Goal: Task Accomplishment & Management: Manage account settings

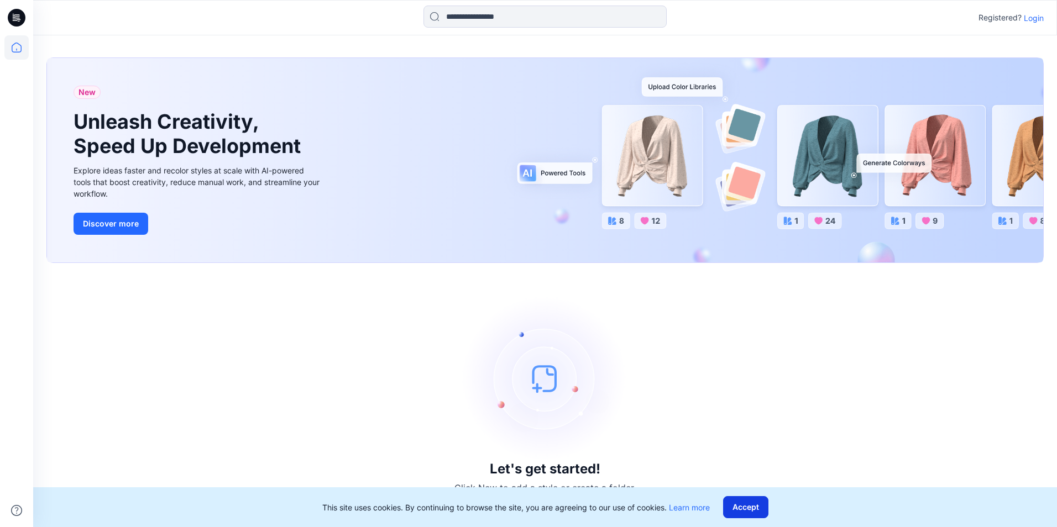
drag, startPoint x: 780, startPoint y: 514, endPoint x: 763, endPoint y: 511, distance: 17.4
drag, startPoint x: 763, startPoint y: 511, endPoint x: 675, endPoint y: 508, distance: 87.9
click at [675, 508] on link "Learn more" at bounding box center [689, 507] width 41 height 9
click at [757, 508] on button "Accept" at bounding box center [745, 507] width 45 height 22
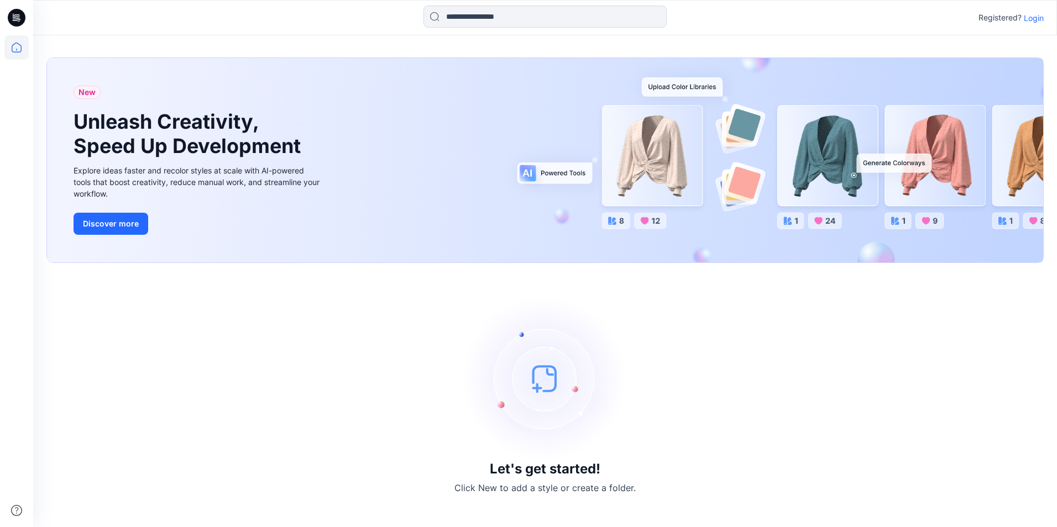
click at [543, 479] on div "Let's get started! Click New to add a style or create a folder." at bounding box center [544, 395] width 997 height 238
drag, startPoint x: 543, startPoint y: 479, endPoint x: 793, endPoint y: 470, distance: 249.9
click at [797, 472] on div "Let's get started! Click New to add a style or create a folder." at bounding box center [544, 395] width 997 height 238
drag, startPoint x: 610, startPoint y: 430, endPoint x: 581, endPoint y: 416, distance: 32.6
click at [609, 430] on img at bounding box center [545, 379] width 166 height 166
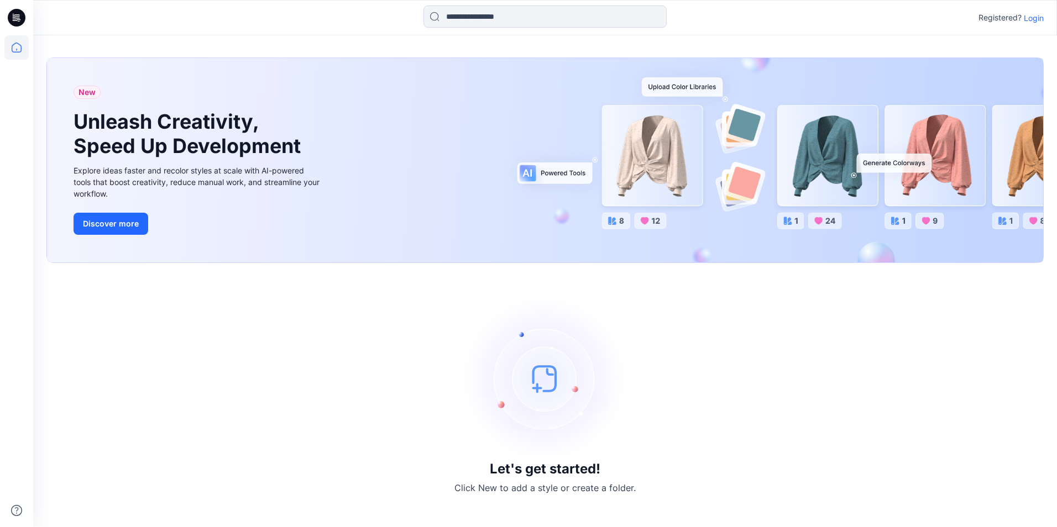
click at [422, 392] on div "Let's get started! Click New to add a style or create a folder." at bounding box center [544, 395] width 997 height 238
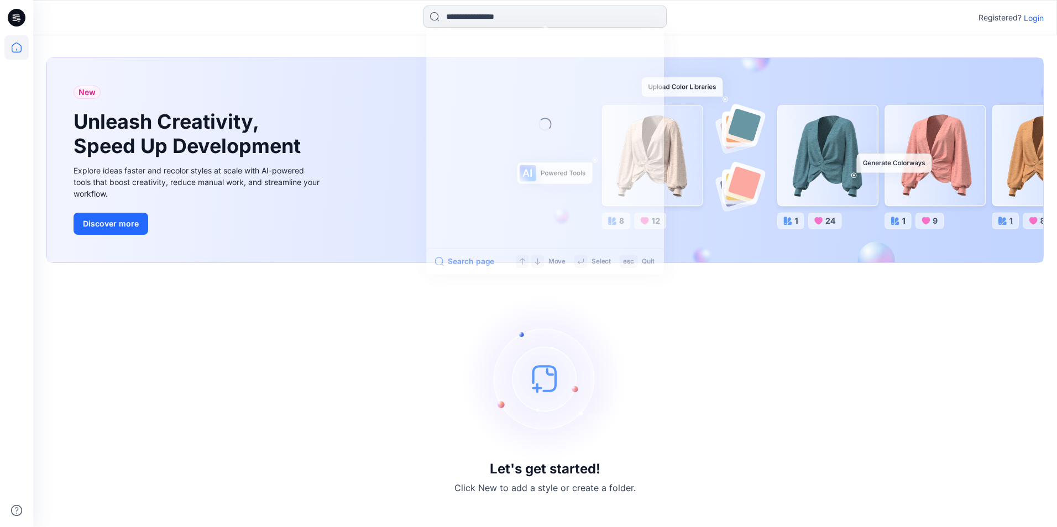
click at [593, 20] on input at bounding box center [544, 17] width 243 height 22
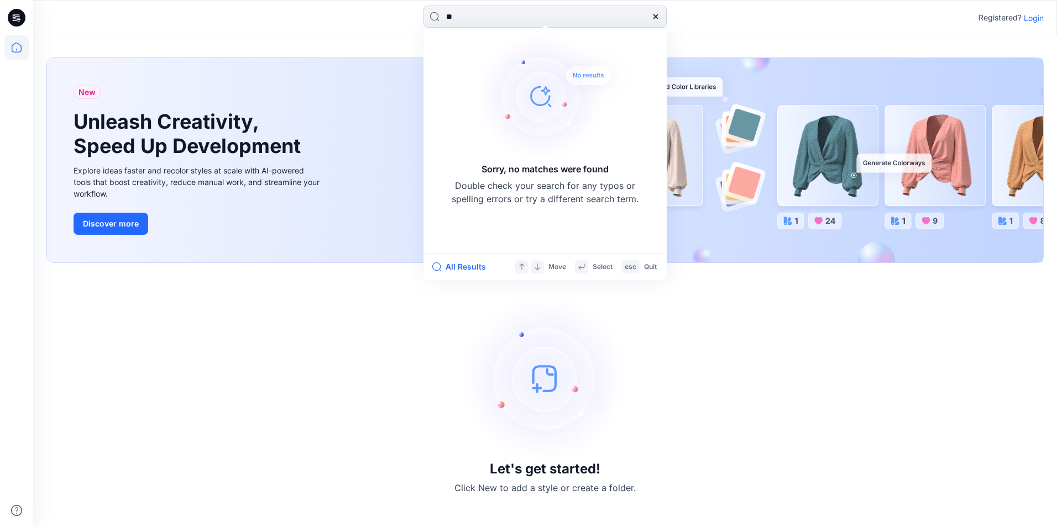
type input "*"
drag, startPoint x: 452, startPoint y: 17, endPoint x: 428, endPoint y: 19, distance: 23.9
click at [428, 19] on input "**********" at bounding box center [544, 17] width 243 height 22
click at [444, 15] on input "**********" at bounding box center [544, 17] width 243 height 22
type input "**********"
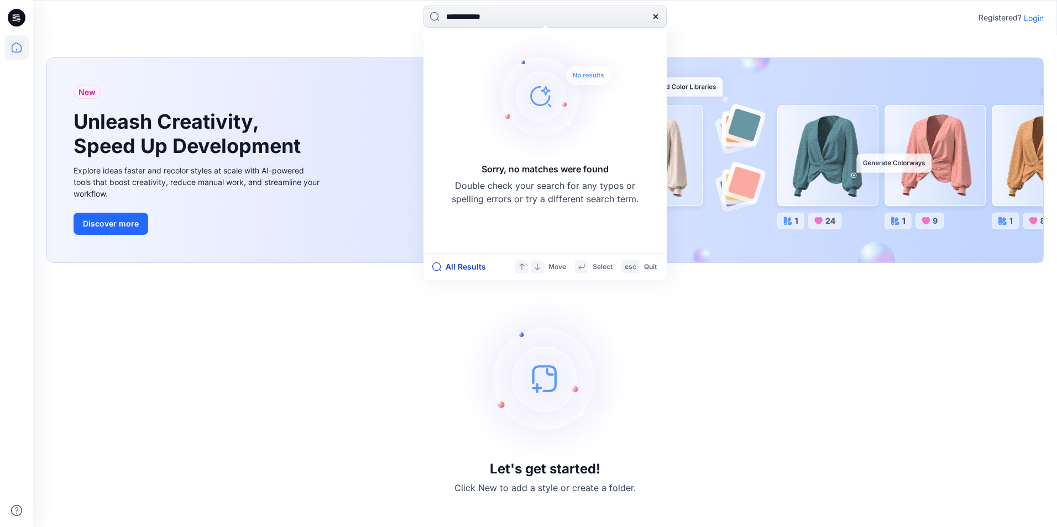
click at [461, 266] on button "All Results" at bounding box center [462, 266] width 61 height 13
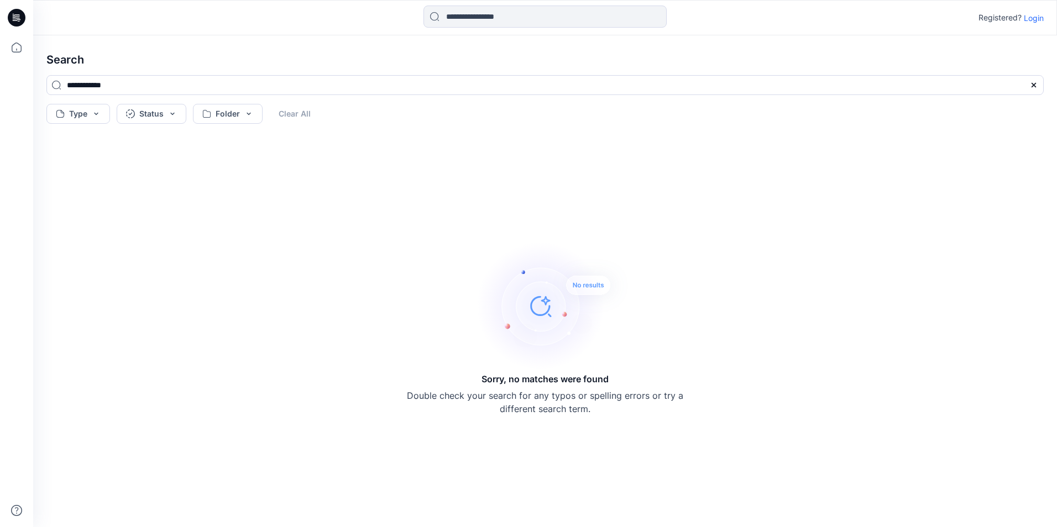
drag, startPoint x: 229, startPoint y: 260, endPoint x: 223, endPoint y: 249, distance: 13.1
click at [228, 260] on div "Sorry, no matches were found Double check your search for any typos or spelling…" at bounding box center [545, 327] width 1015 height 381
click at [9, 49] on icon at bounding box center [16, 47] width 24 height 24
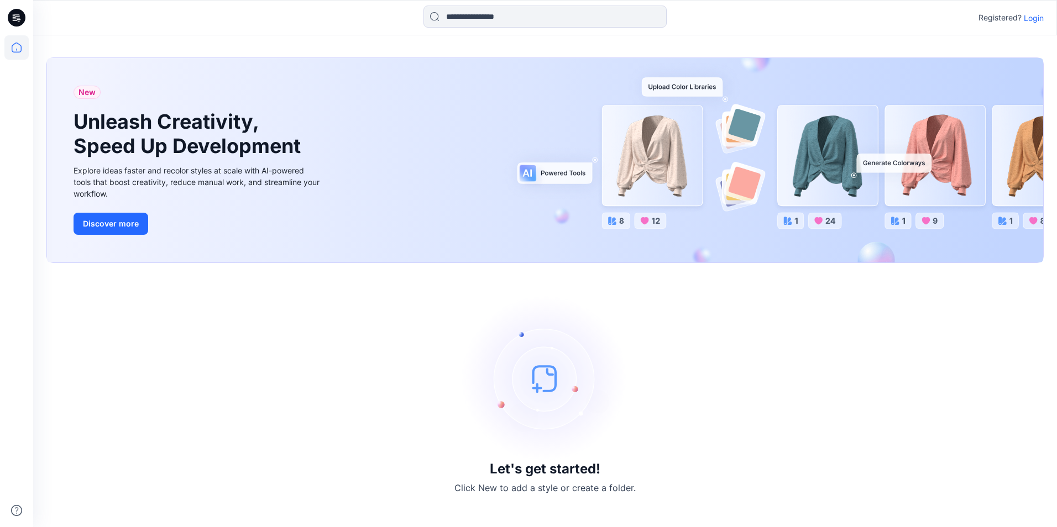
click at [15, 15] on icon at bounding box center [17, 14] width 6 height 1
click at [19, 19] on icon at bounding box center [17, 18] width 18 height 18
click at [1036, 20] on p "Login" at bounding box center [1033, 18] width 20 height 12
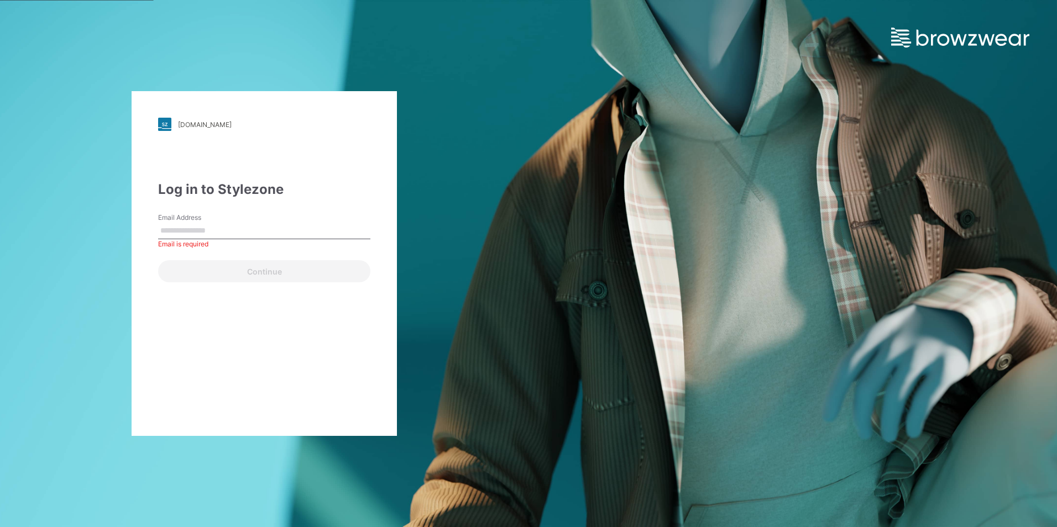
drag, startPoint x: 169, startPoint y: 335, endPoint x: 169, endPoint y: 328, distance: 7.2
click at [169, 334] on div "[DOMAIN_NAME] Loading... Log in to Stylezone Email Address Email is required Co…" at bounding box center [264, 263] width 265 height 345
click at [176, 229] on input "Email Address" at bounding box center [264, 231] width 212 height 17
paste input "**********"
type input "**********"
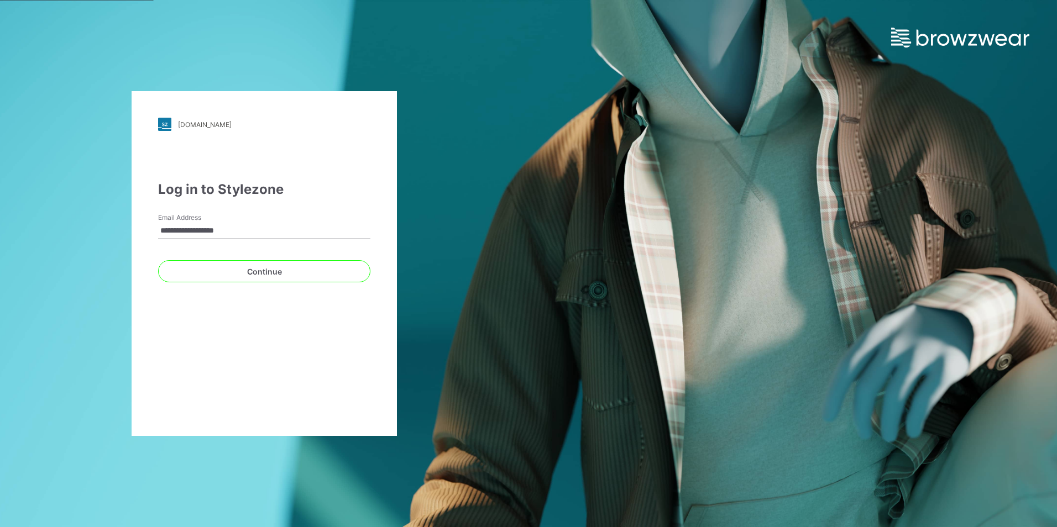
click at [164, 342] on div "**********" at bounding box center [264, 263] width 265 height 345
click at [250, 270] on button "Continue" at bounding box center [264, 271] width 212 height 22
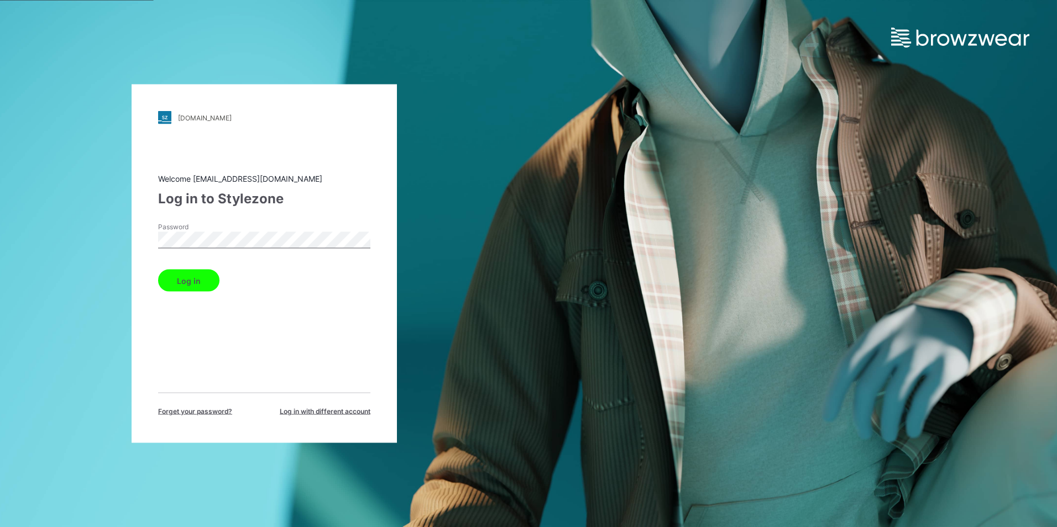
click at [186, 279] on button "Log in" at bounding box center [188, 281] width 61 height 22
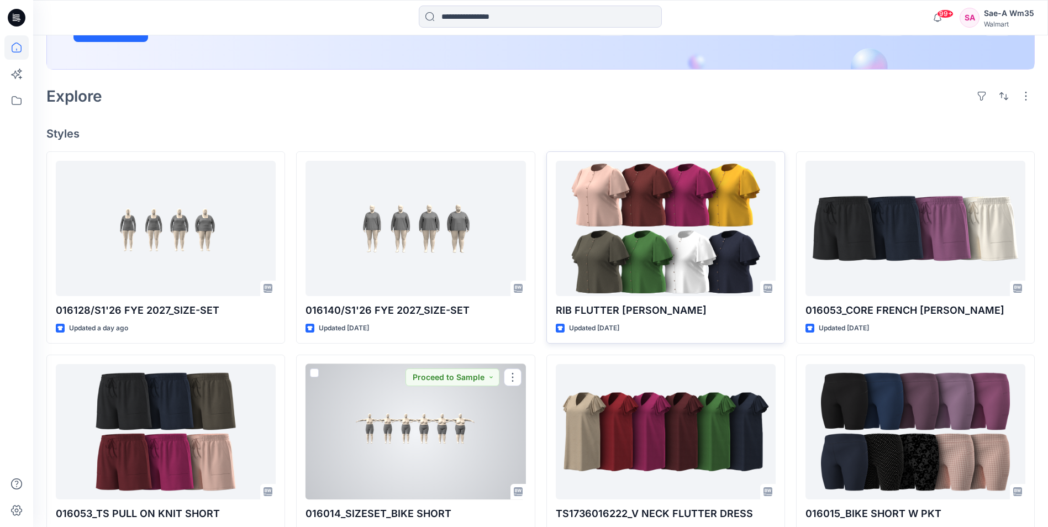
scroll to position [177, 0]
